Goal: Task Accomplishment & Management: Complete application form

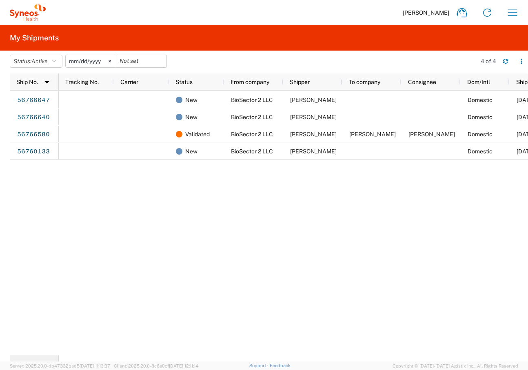
drag, startPoint x: 0, startPoint y: 0, endPoint x: 73, endPoint y: 22, distance: 76.0
click at [73, 22] on div "[PERSON_NAME] Home Shipment estimator Shipment tracking Desktop shipment reques…" at bounding box center [286, 13] width 480 height 20
click at [110, 62] on svg-icon at bounding box center [110, 61] width 12 height 12
click at [52, 60] on button "Status: Active" at bounding box center [36, 61] width 53 height 13
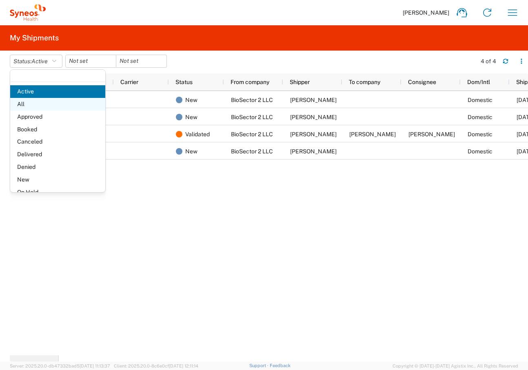
click at [24, 107] on span "All" at bounding box center [57, 104] width 95 height 13
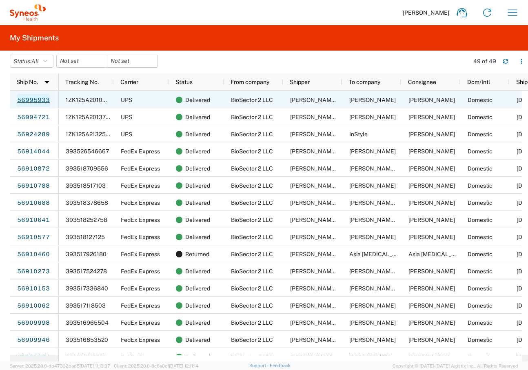
click at [43, 97] on link "56995933" at bounding box center [33, 100] width 33 height 13
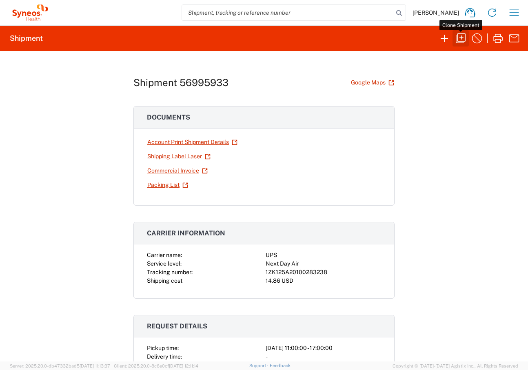
click at [459, 38] on icon "button" at bounding box center [461, 38] width 13 height 13
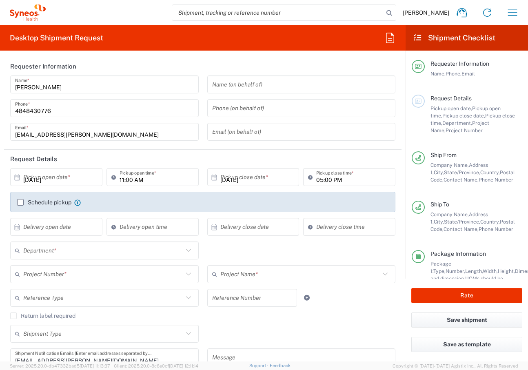
type input "[US_STATE]"
type input "[GEOGRAPHIC_DATA]"
type input "Small Box"
type input "[PERSON_NAME].B2NY.CL.7071183"
type input "USD"
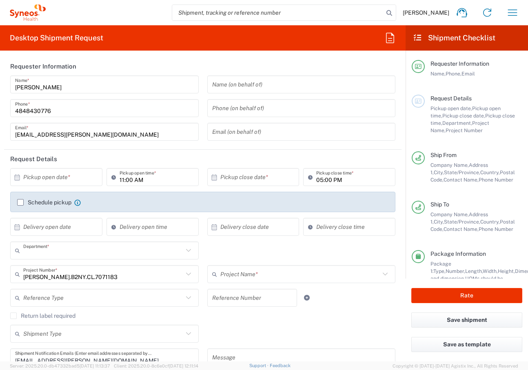
type input "6150"
type input "Galderma.GALALA.25.7071183"
type input "[US_STATE]"
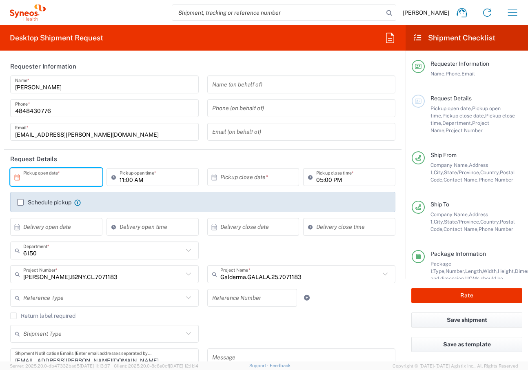
click at [49, 178] on input "text" at bounding box center [58, 177] width 70 height 14
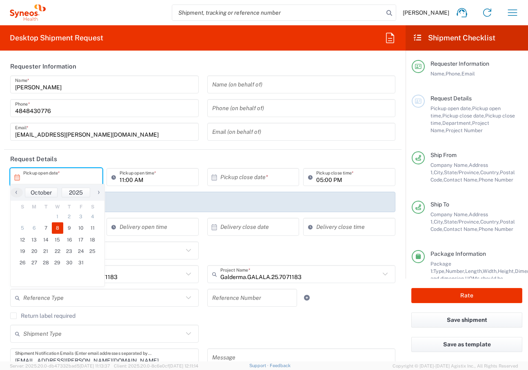
type input "BioSector 2 LLC- [US_STATE] [GEOGRAPHIC_DATA]"
click at [44, 229] on span "7" at bounding box center [46, 228] width 12 height 11
type input "[DATE]"
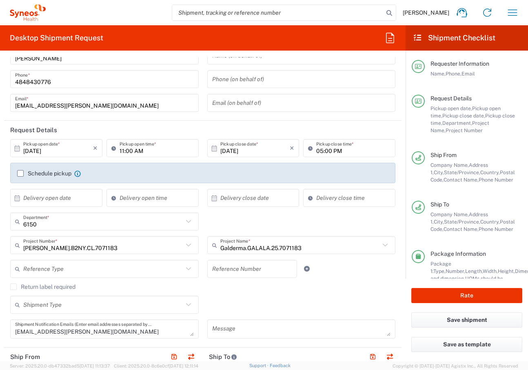
scroll to position [193, 0]
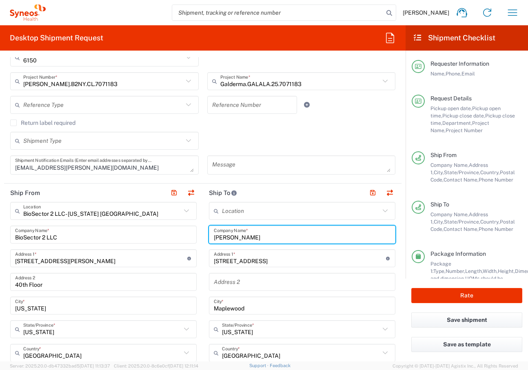
click at [226, 241] on input "[PERSON_NAME]" at bounding box center [302, 235] width 177 height 14
type input "[PERSON_NAME]"
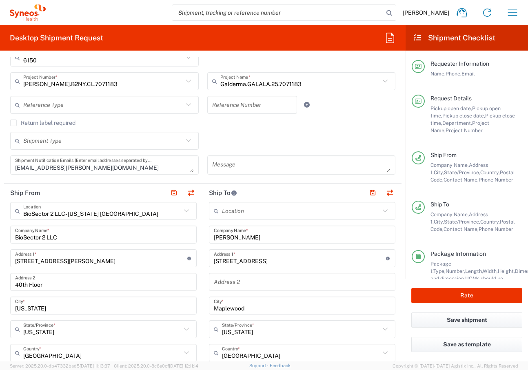
click at [263, 262] on input "[STREET_ADDRESS]" at bounding box center [300, 259] width 172 height 14
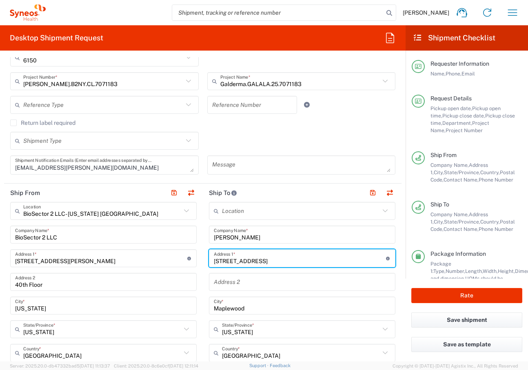
click at [263, 262] on input "[STREET_ADDRESS]" at bounding box center [300, 259] width 172 height 14
paste input "[STREET_ADDRESS]"
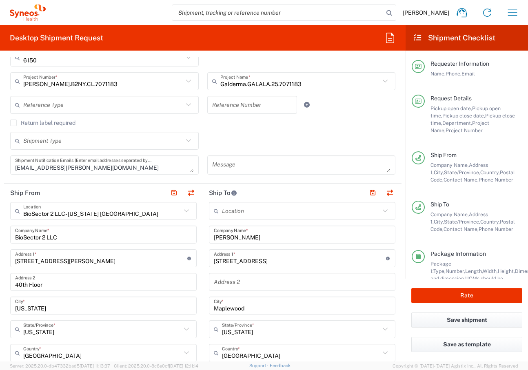
click at [519, 260] on main "Requester Information Name, Phone, Email Request Details Pickup open date, Pick…" at bounding box center [467, 165] width 123 height 228
click at [243, 269] on div "Location [PERSON_NAME] LLC-[GEOGRAPHIC_DATA] [GEOGRAPHIC_DATA] [GEOGRAPHIC_DATA…" at bounding box center [302, 373] width 187 height 343
click at [238, 265] on div "[STREET_ADDRESS] Address 1 * For cross streets use street names with '&' or 'an…" at bounding box center [302, 259] width 187 height 18
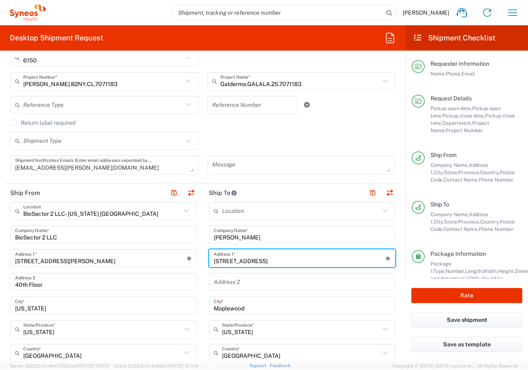
click at [230, 259] on input "[STREET_ADDRESS]" at bounding box center [300, 259] width 172 height 14
paste input "West #217"
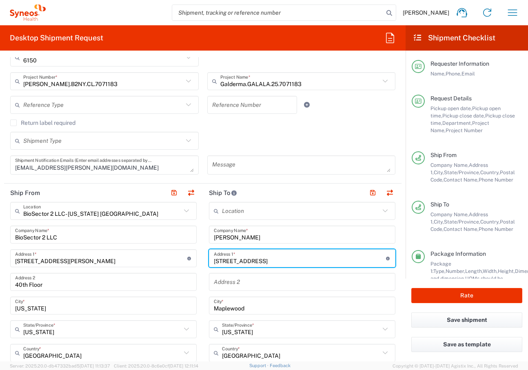
type input "[STREET_ADDRESS]"
click at [235, 279] on input "text" at bounding box center [302, 282] width 177 height 14
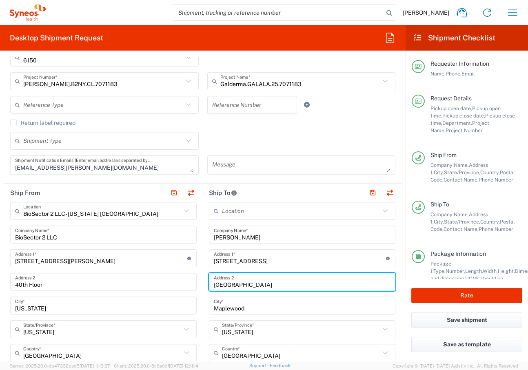
type input "[GEOGRAPHIC_DATA]"
click at [235, 279] on input "[GEOGRAPHIC_DATA]" at bounding box center [302, 282] width 177 height 14
click at [234, 280] on input "[GEOGRAPHIC_DATA]" at bounding box center [302, 282] width 177 height 14
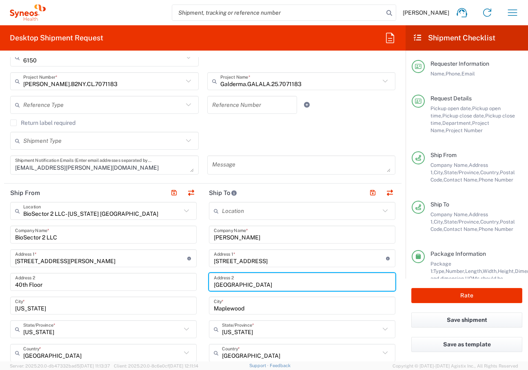
click at [234, 280] on input "[GEOGRAPHIC_DATA]" at bounding box center [302, 282] width 177 height 14
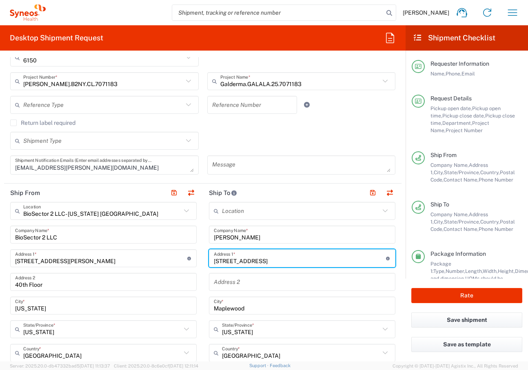
drag, startPoint x: 268, startPoint y: 258, endPoint x: 315, endPoint y: 267, distance: 47.9
click at [315, 267] on div "Location [PERSON_NAME] LLC-[GEOGRAPHIC_DATA] [GEOGRAPHIC_DATA] [GEOGRAPHIC_DATA…" at bounding box center [302, 373] width 187 height 343
type input "[STREET_ADDRESS]"
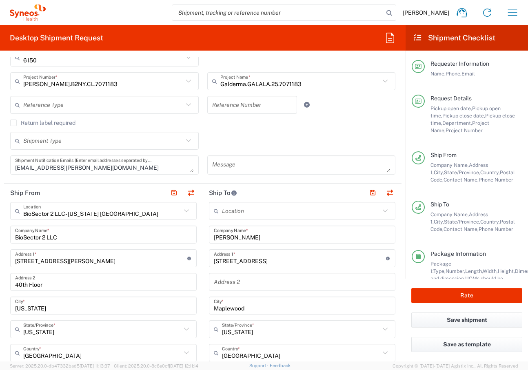
click at [264, 273] on div "Address 2" at bounding box center [302, 282] width 187 height 18
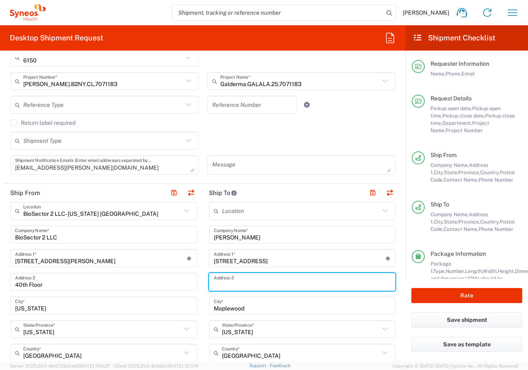
paste input "West #217"
type input "West #217"
click at [237, 308] on input "Maplewood" at bounding box center [302, 306] width 177 height 14
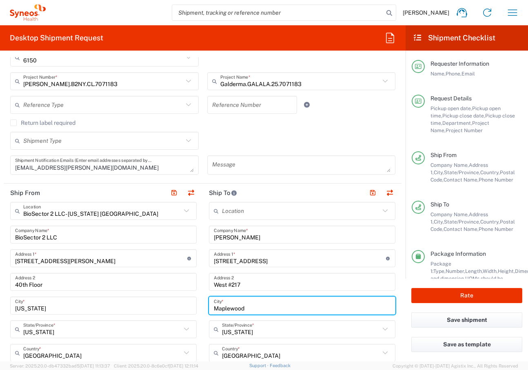
click at [237, 308] on input "Maplewood" at bounding box center [302, 306] width 177 height 14
type input "[GEOGRAPHIC_DATA]"
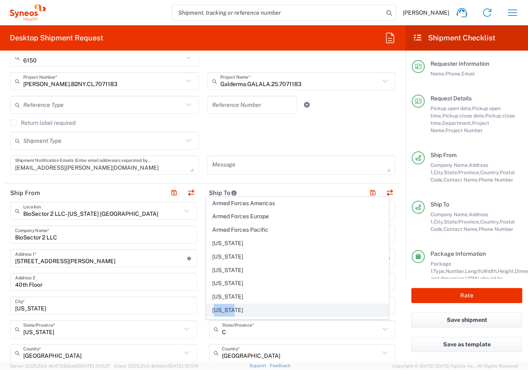
drag, startPoint x: 237, startPoint y: 308, endPoint x: 218, endPoint y: 312, distance: 18.8
click at [218, 312] on span "[US_STATE]" at bounding box center [298, 310] width 182 height 13
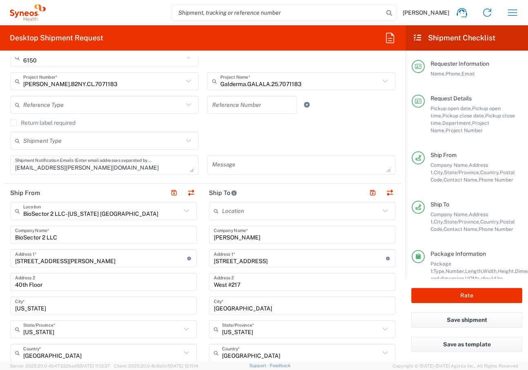
click at [236, 330] on input "[US_STATE]" at bounding box center [301, 330] width 158 height 14
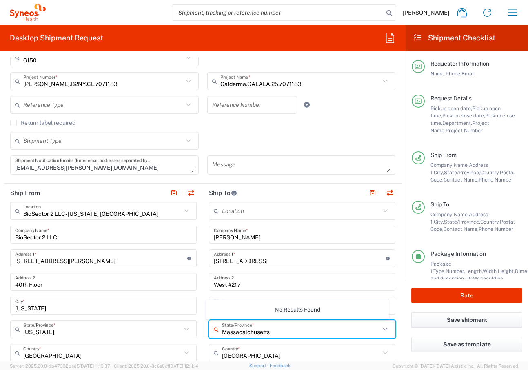
click at [244, 328] on input "Massacalchusetts" at bounding box center [301, 330] width 158 height 14
type input "[US_STATE]"
click at [277, 332] on input "[US_STATE]" at bounding box center [301, 330] width 158 height 14
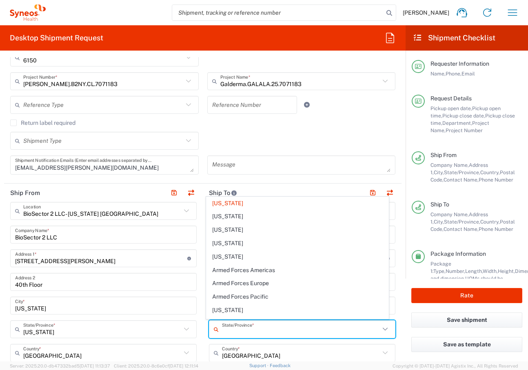
click at [277, 332] on input "text" at bounding box center [301, 330] width 158 height 14
click at [227, 309] on span "[US_STATE]" at bounding box center [298, 310] width 182 height 13
type input "[US_STATE]"
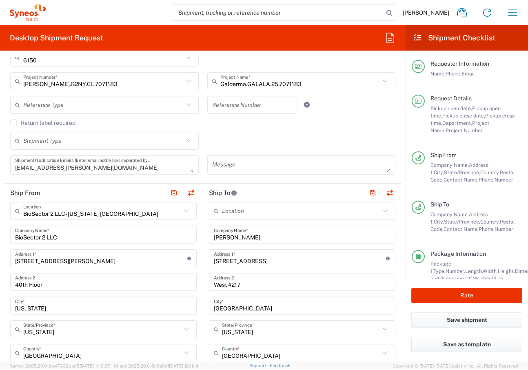
scroll to position [280, 0]
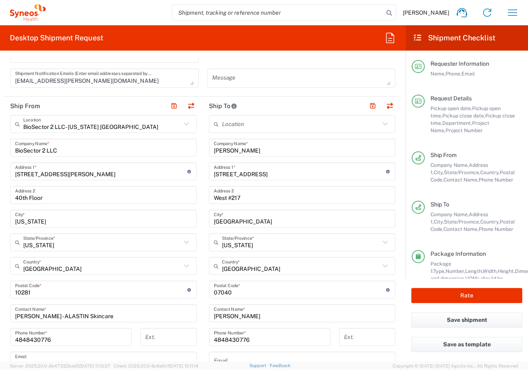
click at [239, 296] on div "Postal Code * Postal Code for [GEOGRAPHIC_DATA] should have the following forma…" at bounding box center [302, 290] width 187 height 18
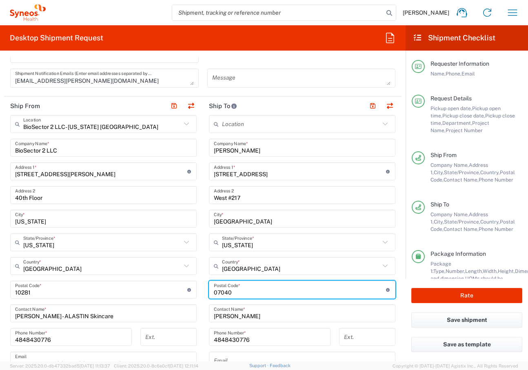
click at [239, 296] on div "Postal Code * Postal Code for [GEOGRAPHIC_DATA] should have the following forma…" at bounding box center [302, 290] width 187 height 18
click at [238, 296] on input "undefined" at bounding box center [300, 290] width 172 height 14
type input "90094"
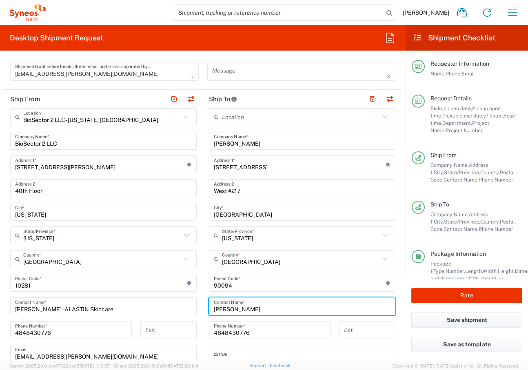
scroll to position [288, 0]
click at [228, 146] on input "[PERSON_NAME]" at bounding box center [302, 141] width 177 height 14
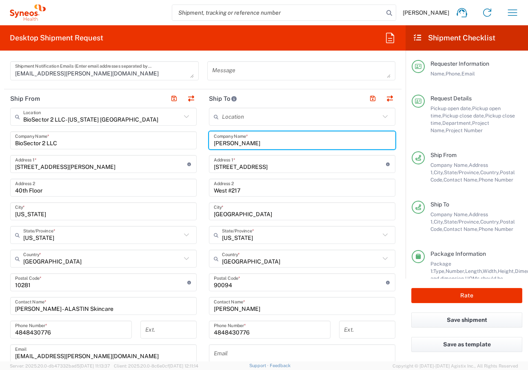
click at [228, 146] on input "[PERSON_NAME]" at bounding box center [302, 141] width 177 height 14
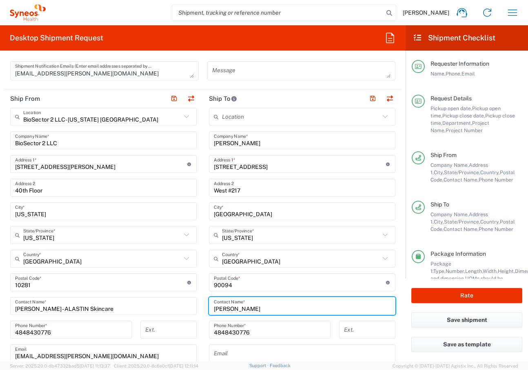
click at [215, 307] on input "[PERSON_NAME]" at bounding box center [302, 306] width 177 height 14
paste input "[PERSON_NAME]"
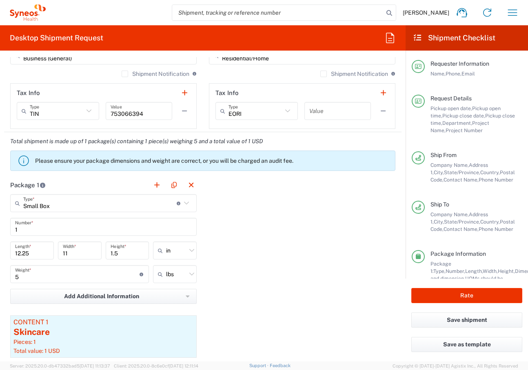
scroll to position [614, 0]
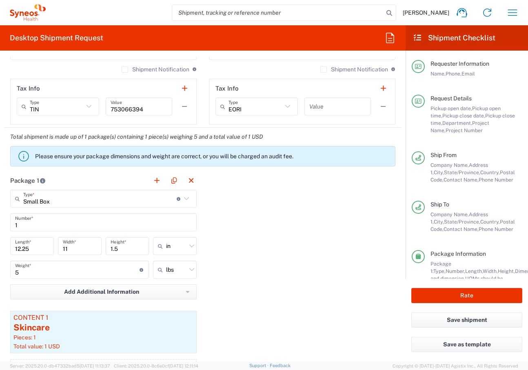
type input "[PERSON_NAME]"
click at [32, 276] on div "5 Weight * Total weight of package(s) in pounds or kilograms" at bounding box center [79, 270] width 139 height 18
type input "10"
click at [271, 203] on div "Package 1 Small Box Type * Material used to package goods Small Box Envelope La…" at bounding box center [203, 285] width 398 height 227
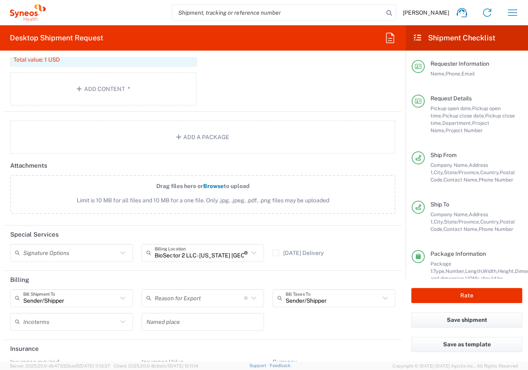
scroll to position [929, 0]
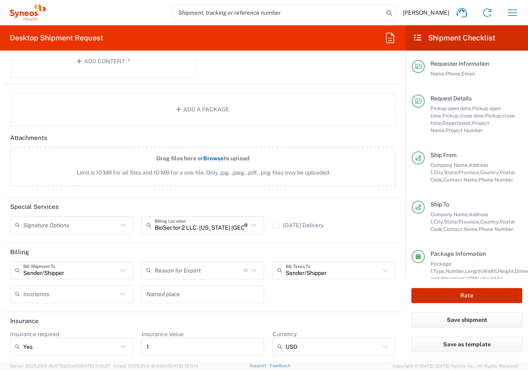
click at [455, 297] on button "Rate" at bounding box center [467, 295] width 111 height 15
click at [443, 299] on button "Rate" at bounding box center [467, 295] width 111 height 15
click at [457, 298] on button "Rate" at bounding box center [467, 295] width 111 height 15
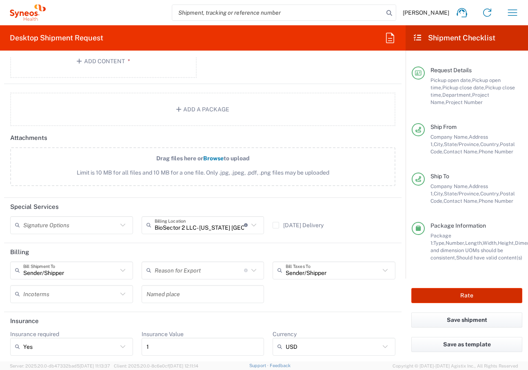
scroll to position [0, 0]
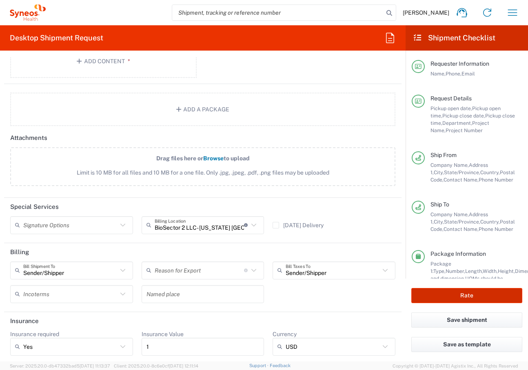
click at [448, 290] on button "Rate" at bounding box center [467, 295] width 111 height 15
click at [484, 298] on button "Rate" at bounding box center [467, 295] width 111 height 15
click at [484, 299] on button "Rate" at bounding box center [467, 295] width 111 height 15
click at [474, 296] on button "Rate" at bounding box center [467, 295] width 111 height 15
click at [465, 296] on button "Rate" at bounding box center [467, 295] width 111 height 15
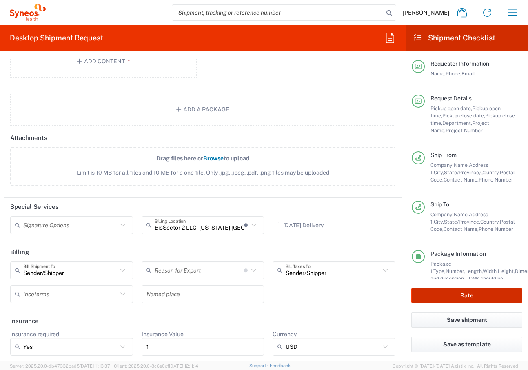
click at [465, 297] on button "Rate" at bounding box center [467, 295] width 111 height 15
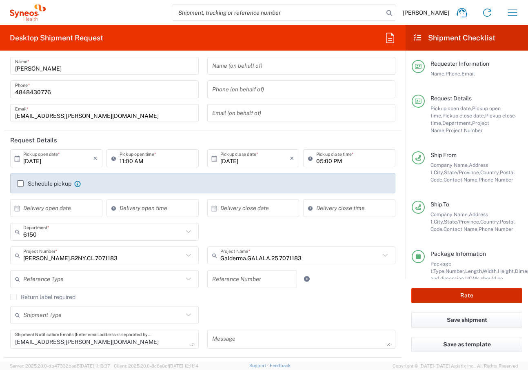
scroll to position [23, 0]
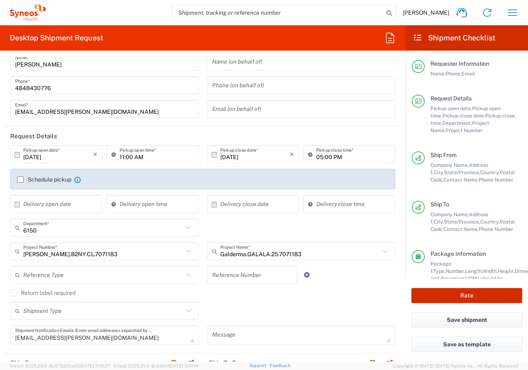
click at [444, 294] on button "Rate" at bounding box center [467, 295] width 111 height 15
click at [439, 300] on button "Rate" at bounding box center [467, 295] width 111 height 15
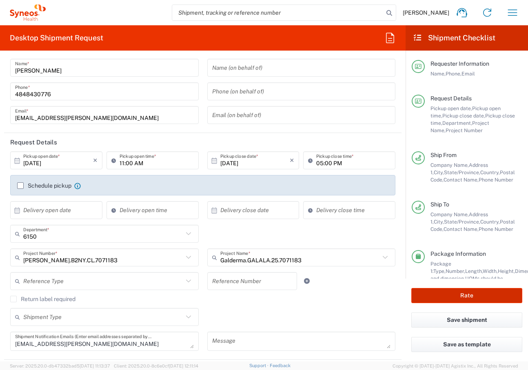
scroll to position [0, 0]
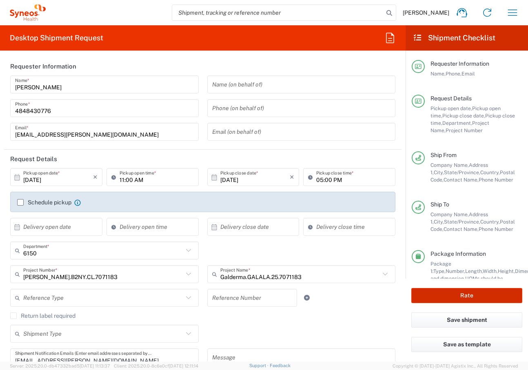
click at [452, 298] on button "Rate" at bounding box center [467, 295] width 111 height 15
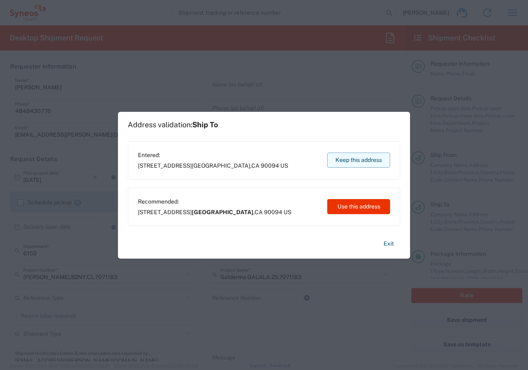
click at [348, 162] on button "Keep this address" at bounding box center [359, 160] width 63 height 15
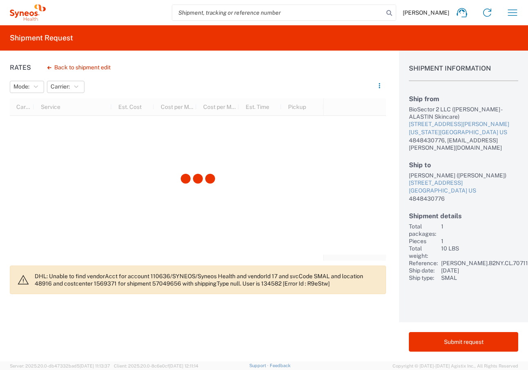
click at [518, 238] on div "1" at bounding box center [488, 241] width 94 height 7
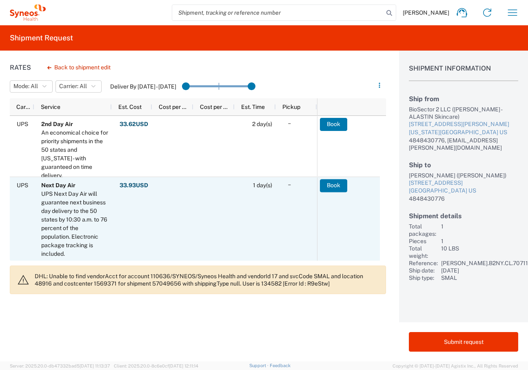
scroll to position [41, 0]
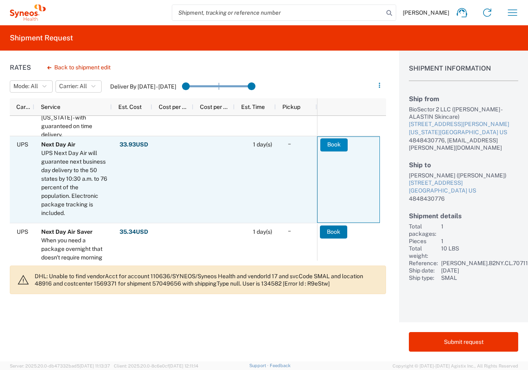
click at [339, 146] on button "Book" at bounding box center [334, 144] width 27 height 13
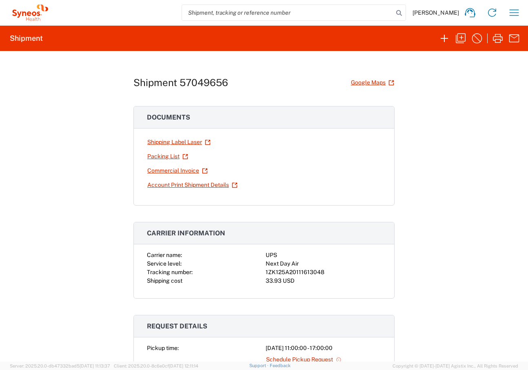
click at [279, 272] on div "1ZK125A20111613048" at bounding box center [324, 272] width 116 height 9
copy div "1ZK125A20111613048"
click at [147, 144] on link "Shipping Label Laser" at bounding box center [179, 142] width 64 height 14
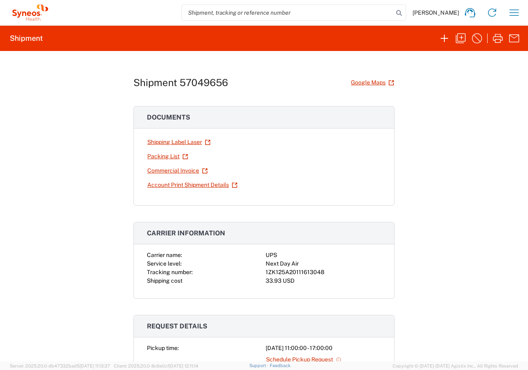
click at [0, 96] on div "Shipment 57049656 Google Maps Documents Shipping Label Laser Packing List Comme…" at bounding box center [264, 206] width 528 height 311
